Goal: Use online tool/utility: Utilize a website feature to perform a specific function

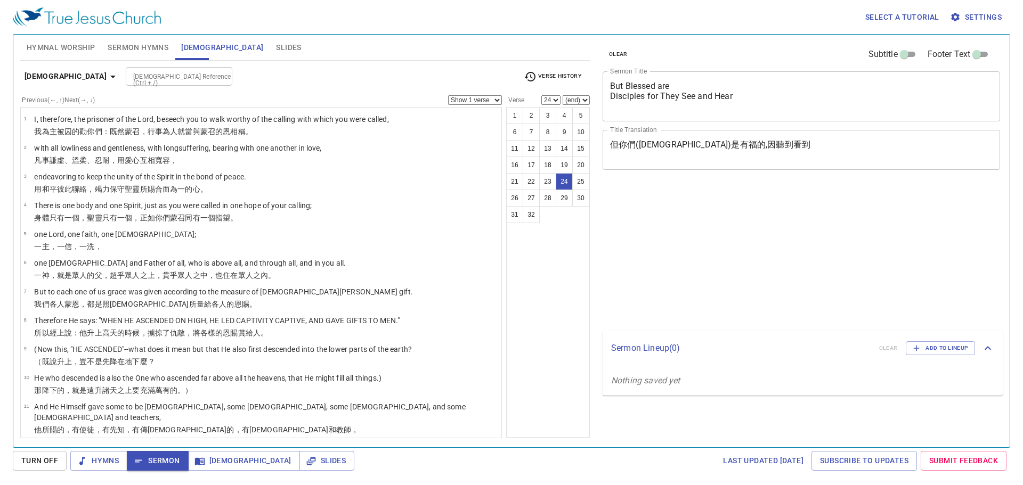
select select "24"
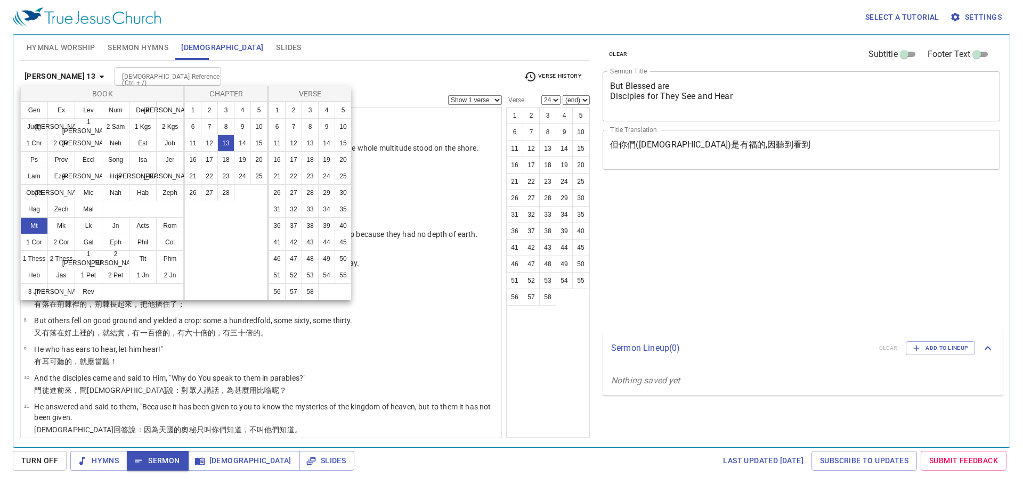
select select "24"
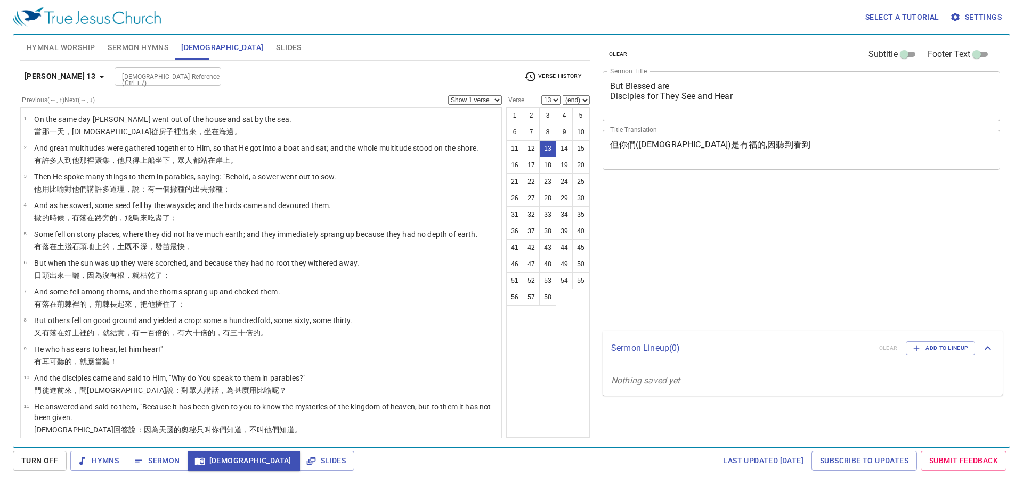
select select "13"
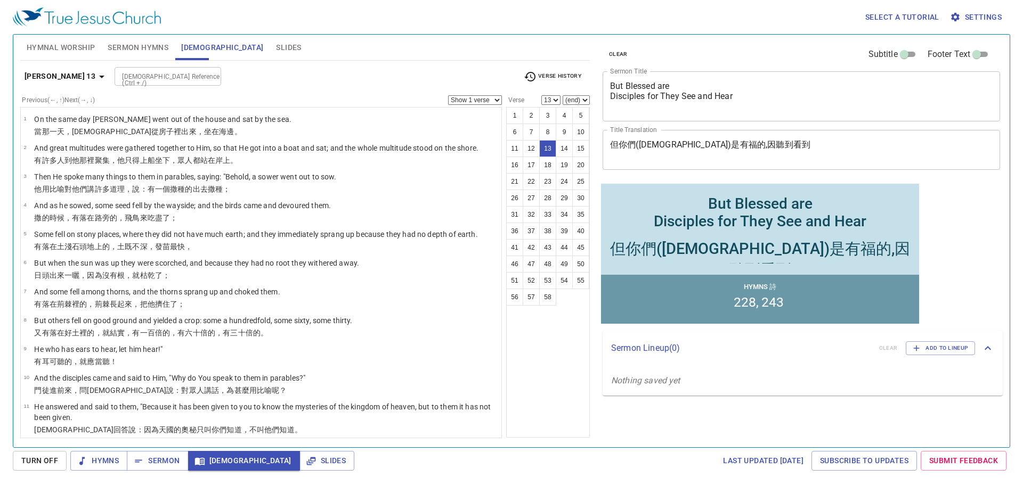
scroll to position [266, 0]
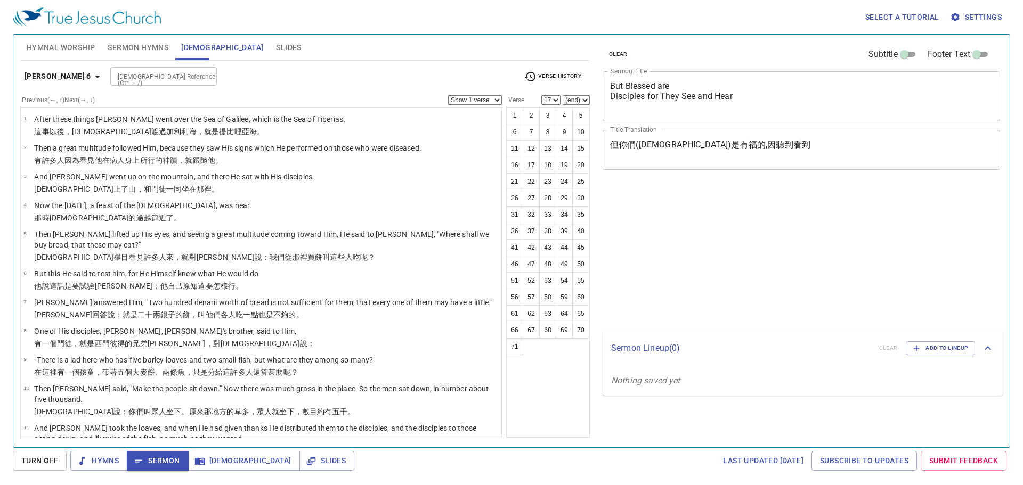
select select "17"
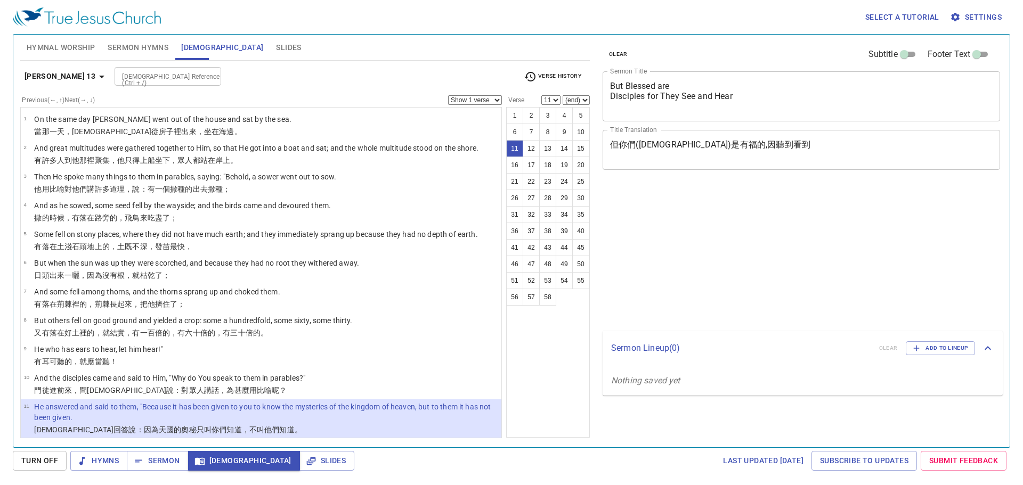
select select "11"
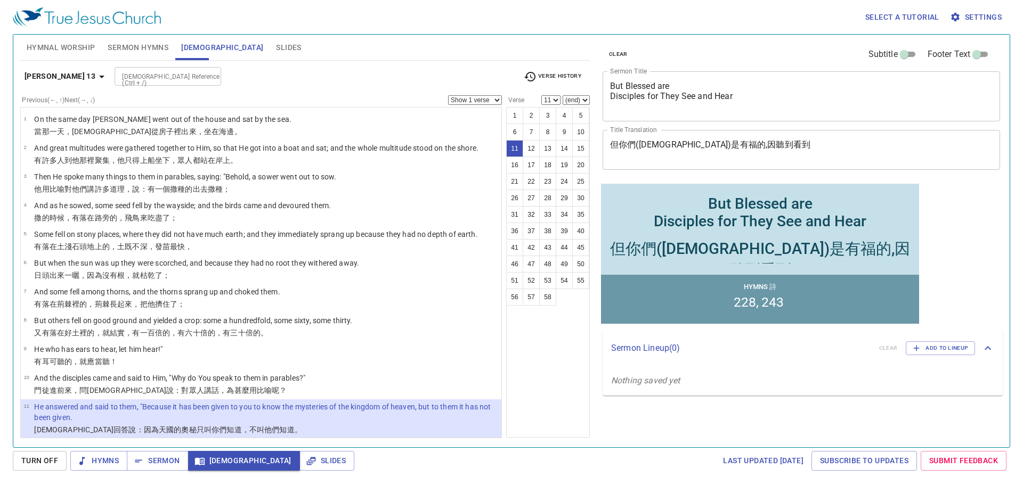
scroll to position [4, 0]
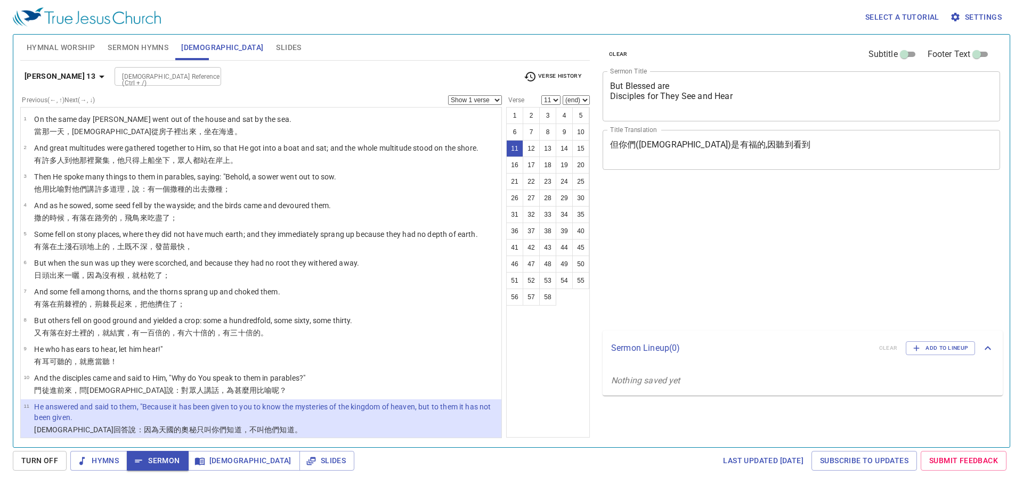
select select "11"
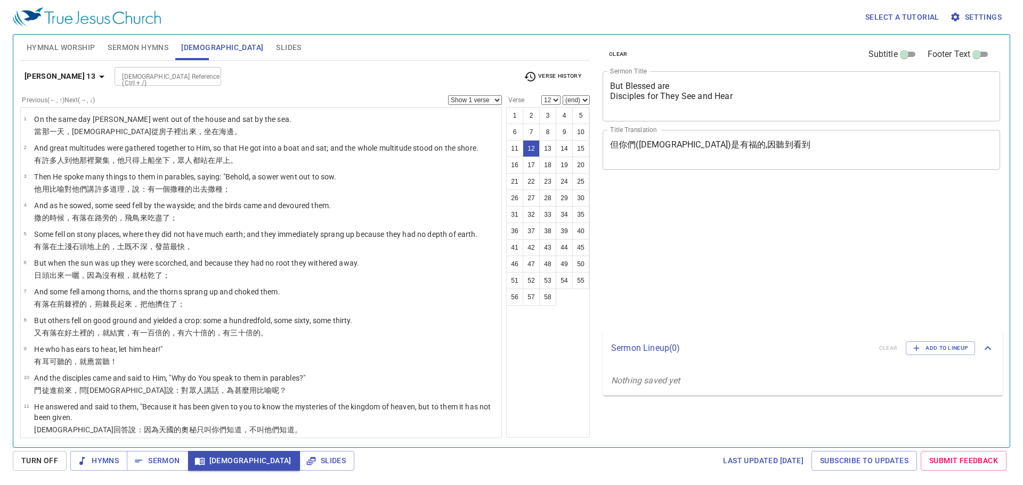
select select "12"
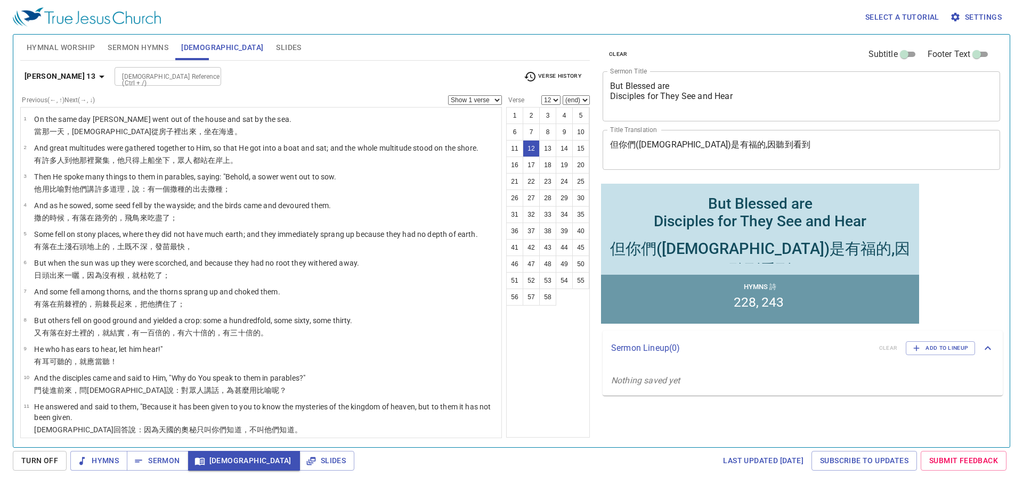
scroll to position [271, 0]
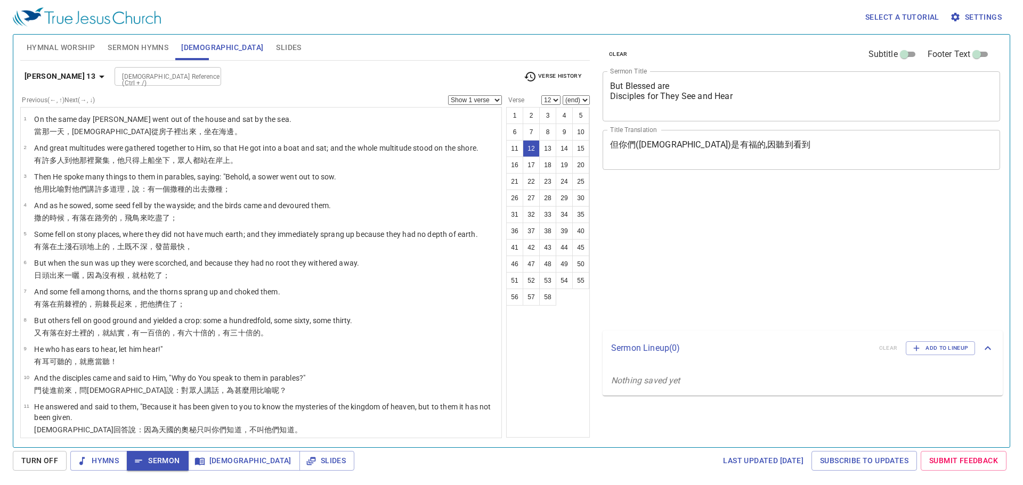
select select "12"
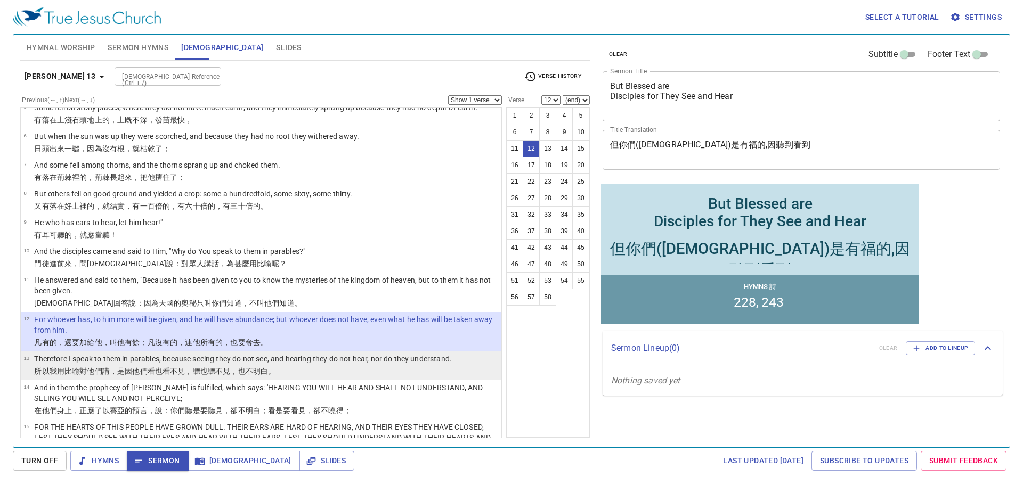
scroll to position [61, 0]
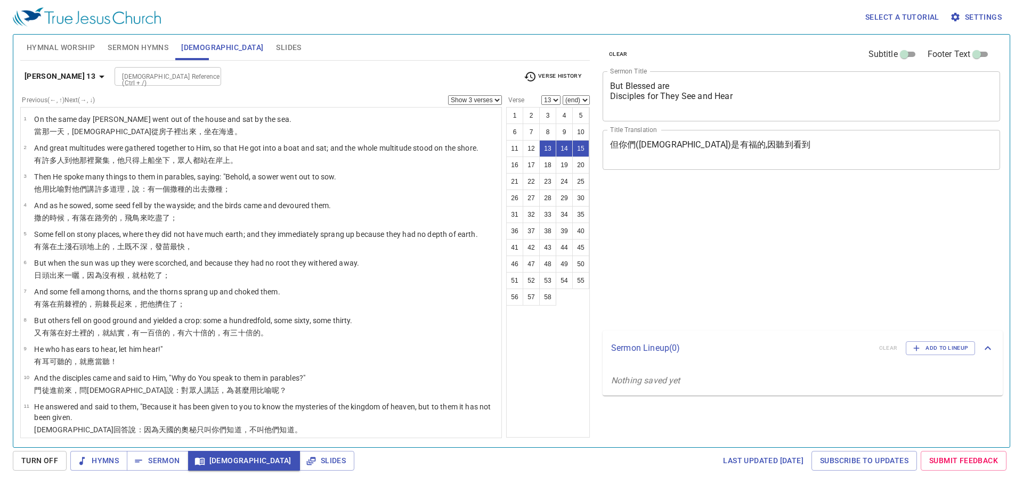
select select "3"
select select "13"
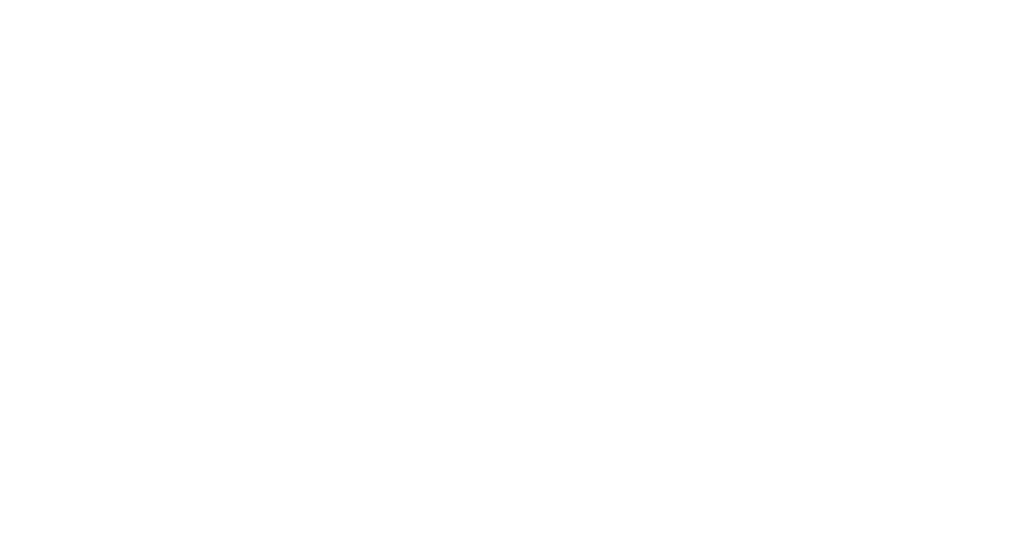
click at [509, 4] on html at bounding box center [511, 2] width 1023 height 4
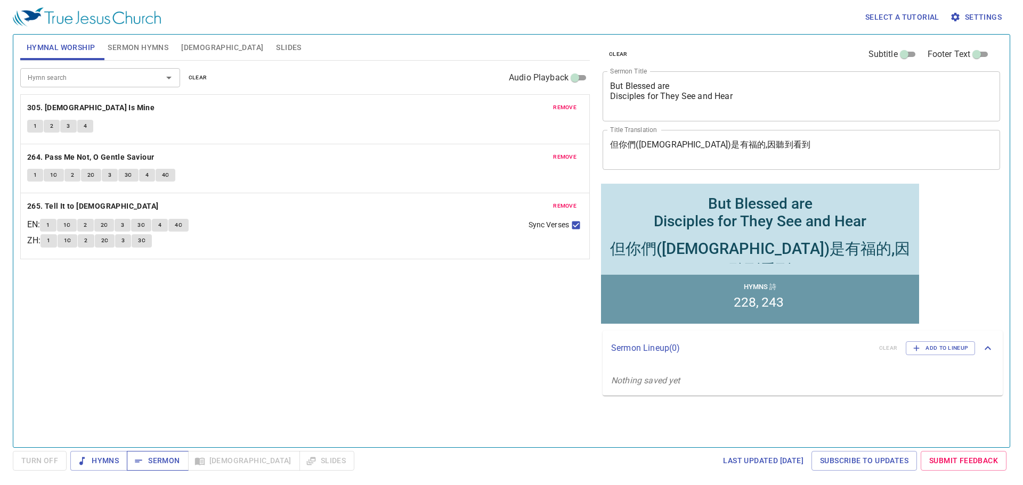
click at [171, 459] on span "Sermon" at bounding box center [157, 460] width 44 height 13
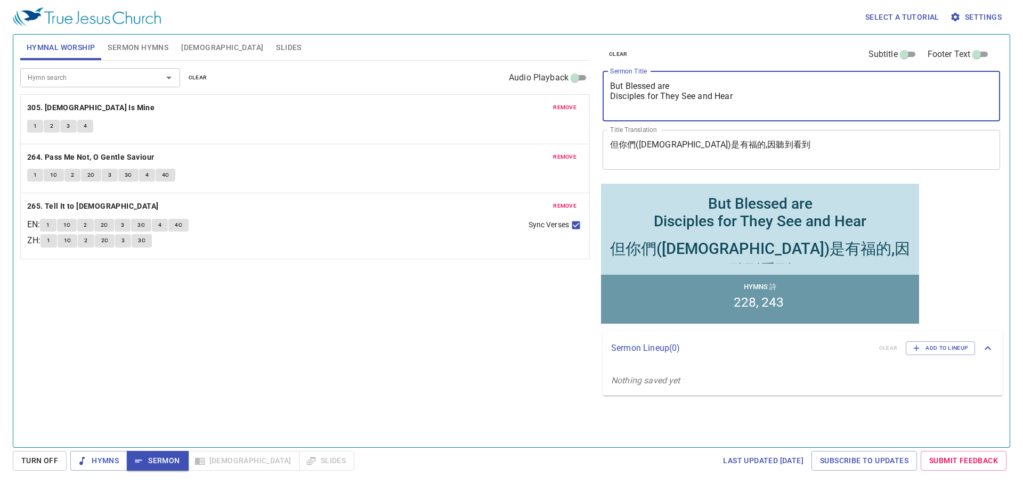
drag, startPoint x: 746, startPoint y: 97, endPoint x: 606, endPoint y: 91, distance: 140.3
click at [606, 91] on div "But Blessed are Disciples for They See and Hear x Sermon Title" at bounding box center [801, 96] width 397 height 50
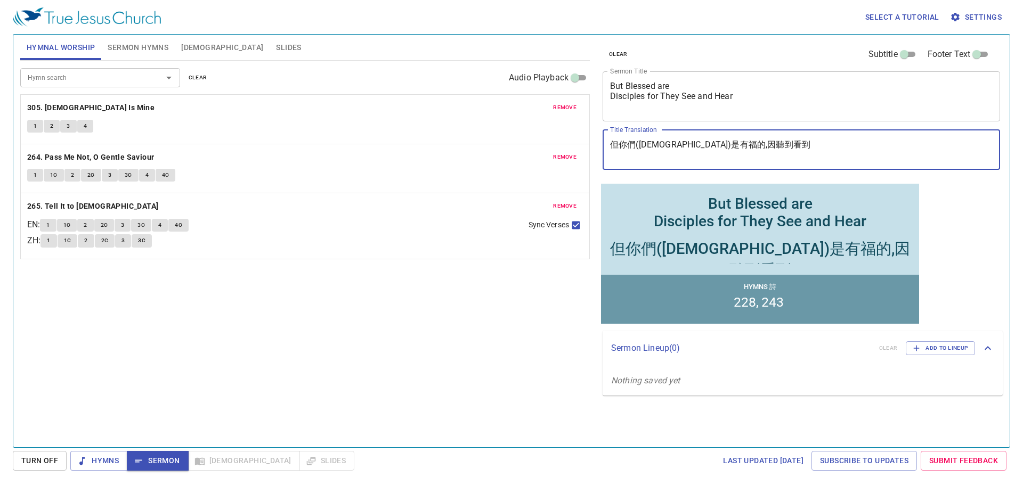
drag, startPoint x: 762, startPoint y: 140, endPoint x: 614, endPoint y: 143, distance: 148.1
click at [614, 143] on textarea "但你們([DEMOGRAPHIC_DATA])是有福的,因聽到看到" at bounding box center [801, 150] width 382 height 20
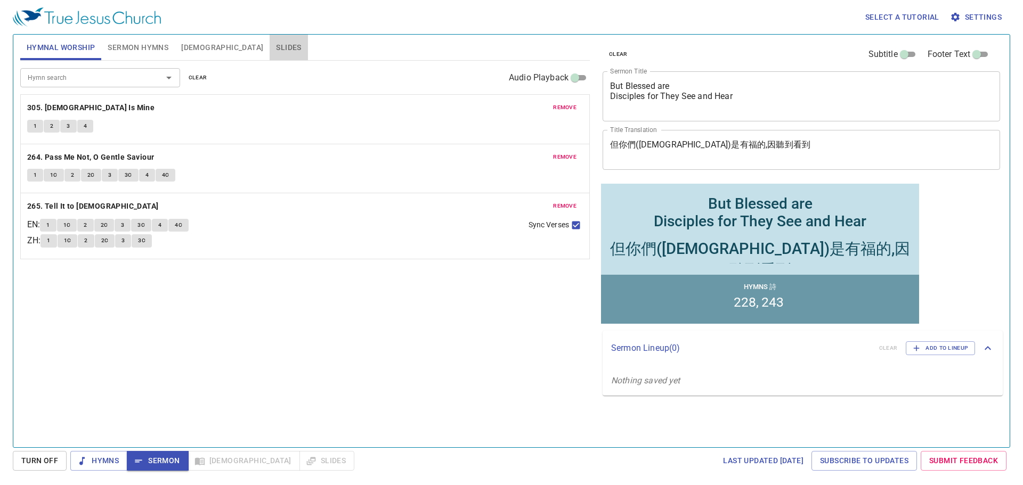
click at [276, 50] on span "Slides" at bounding box center [288, 47] width 25 height 13
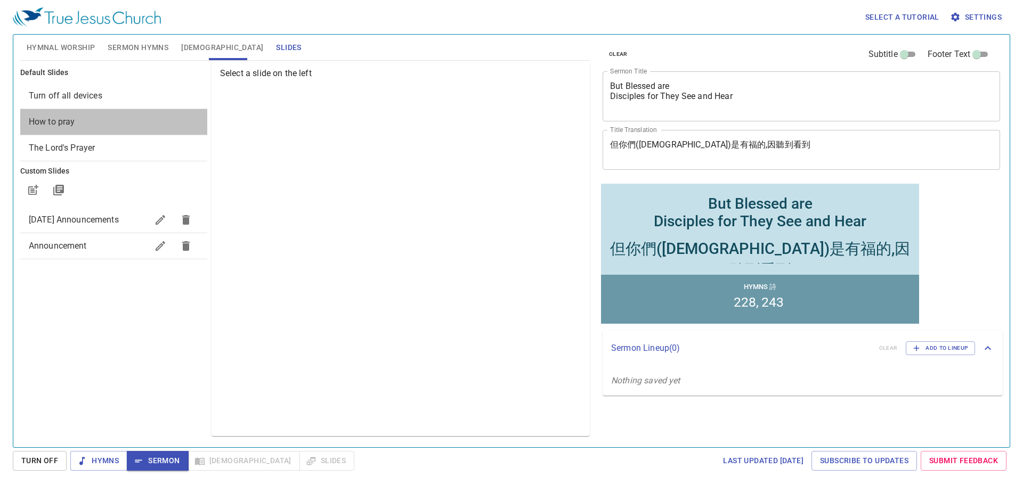
click at [143, 117] on span "How to pray" at bounding box center [114, 122] width 170 height 13
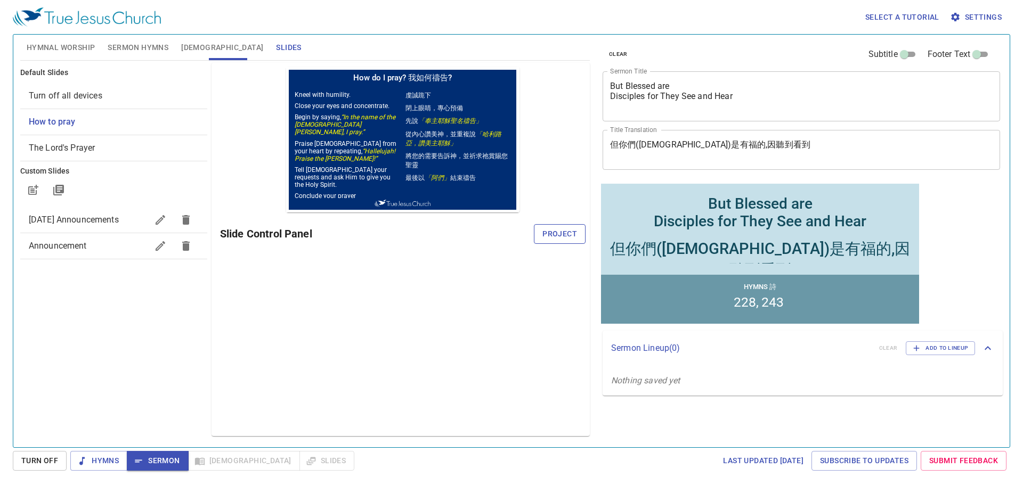
click at [560, 238] on span "Project" at bounding box center [559, 233] width 35 height 13
